Goal: Find specific page/section: Find specific page/section

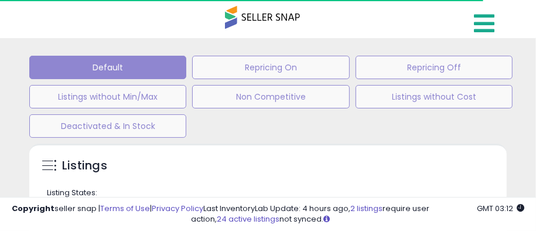
type input "**********"
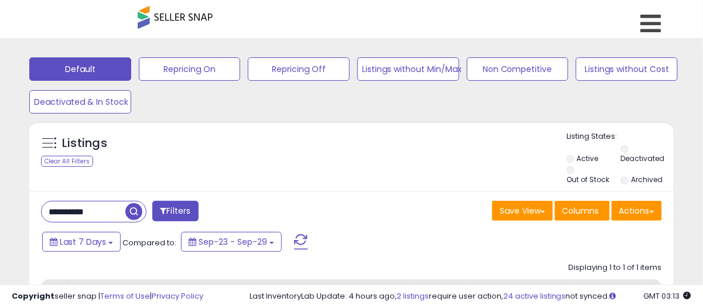
drag, startPoint x: 471, startPoint y: 4, endPoint x: 326, endPoint y: 22, distance: 147.0
click at [326, 22] on div "Listings DataHub" at bounding box center [351, 25] width 480 height 50
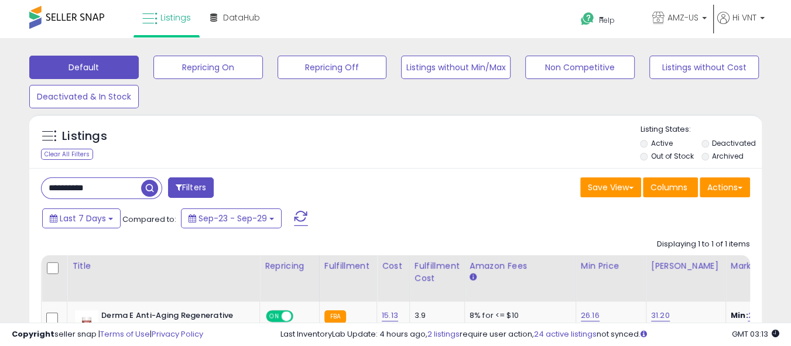
drag, startPoint x: 695, startPoint y: 1, endPoint x: 409, endPoint y: 102, distance: 303.2
click at [409, 102] on div "Default Repricing On Repricing Off Listings without Min/Max Non Competitive Lis…" at bounding box center [396, 79] width 762 height 59
click at [526, 15] on span "AMZ-US" at bounding box center [683, 18] width 31 height 12
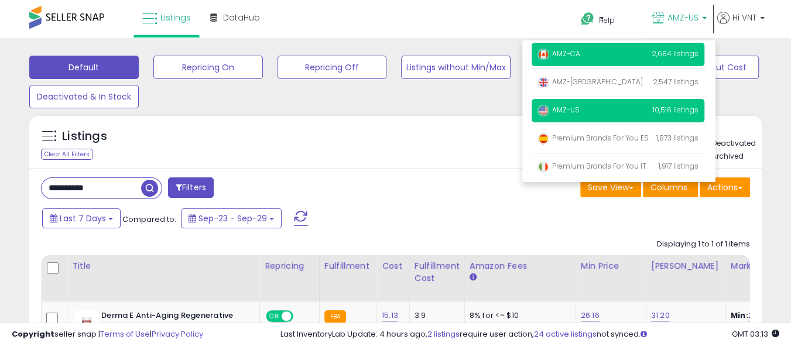
click at [526, 56] on p "AMZ-CA 2,684 listings" at bounding box center [618, 54] width 173 height 23
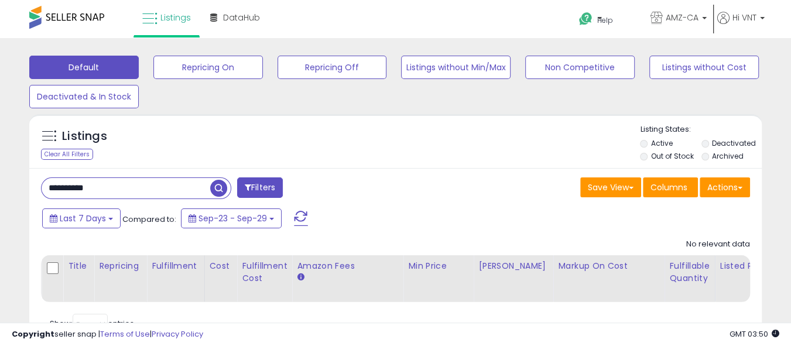
drag, startPoint x: 110, startPoint y: 187, endPoint x: 26, endPoint y: 194, distance: 84.0
click at [26, 194] on div "Listings Clear All Filters" at bounding box center [395, 235] width 750 height 255
paste input "text"
type input "**********"
click at [218, 190] on span "button" at bounding box center [218, 188] width 17 height 17
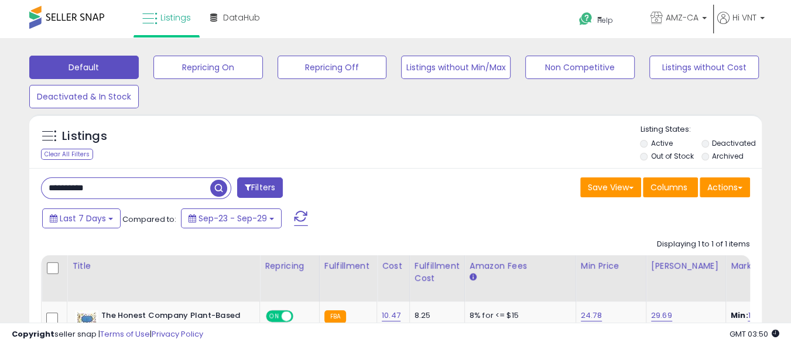
scroll to position [176, 0]
